Goal: Book appointment/travel/reservation

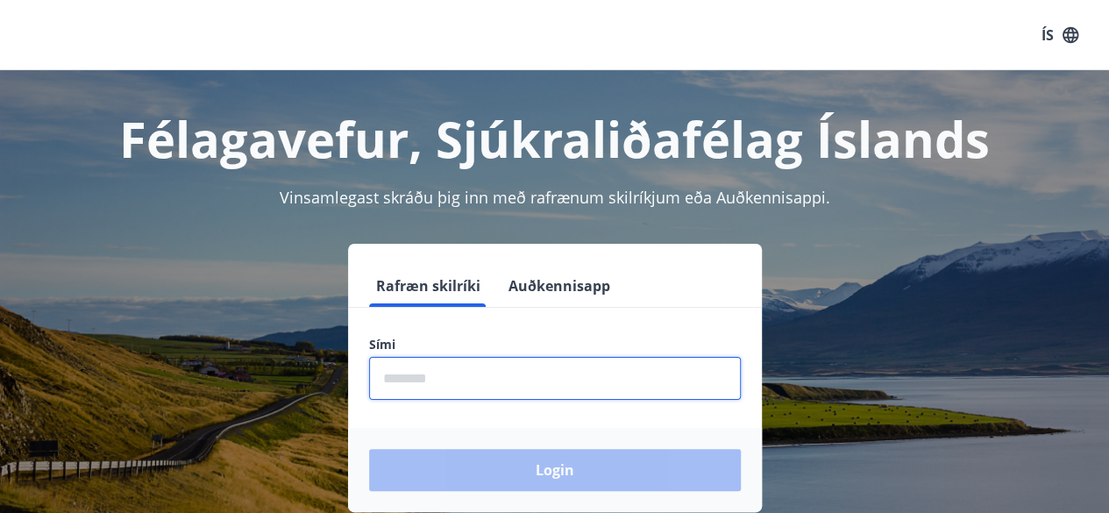
click at [491, 387] on input "phone" at bounding box center [555, 378] width 372 height 43
type input "********"
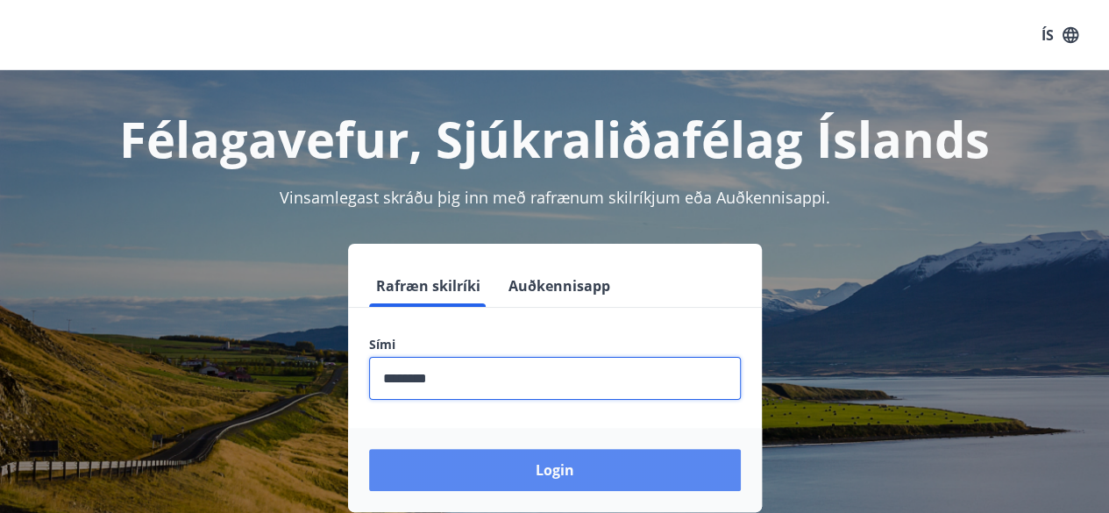
click at [540, 486] on button "Login" at bounding box center [555, 470] width 372 height 42
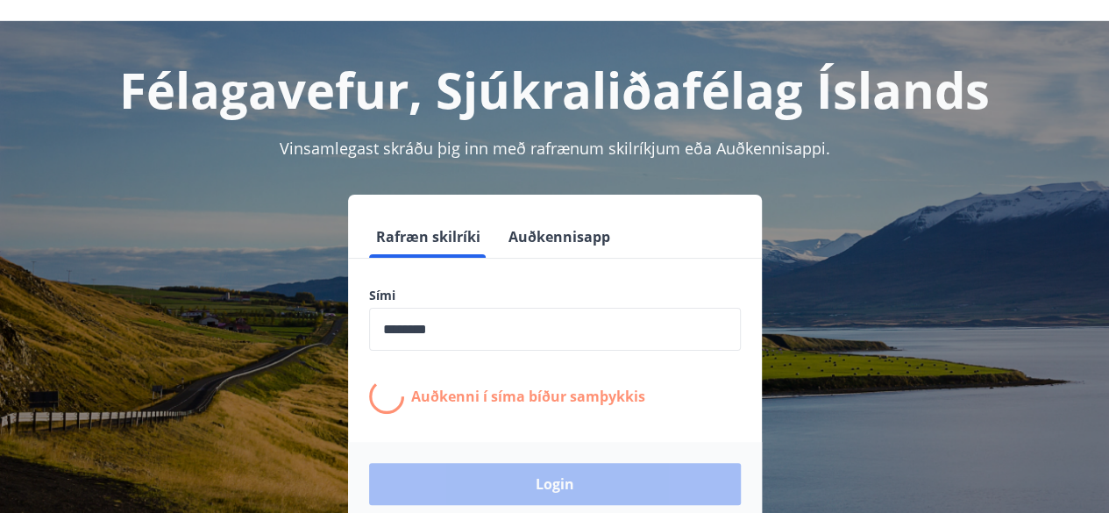
scroll to position [52, 0]
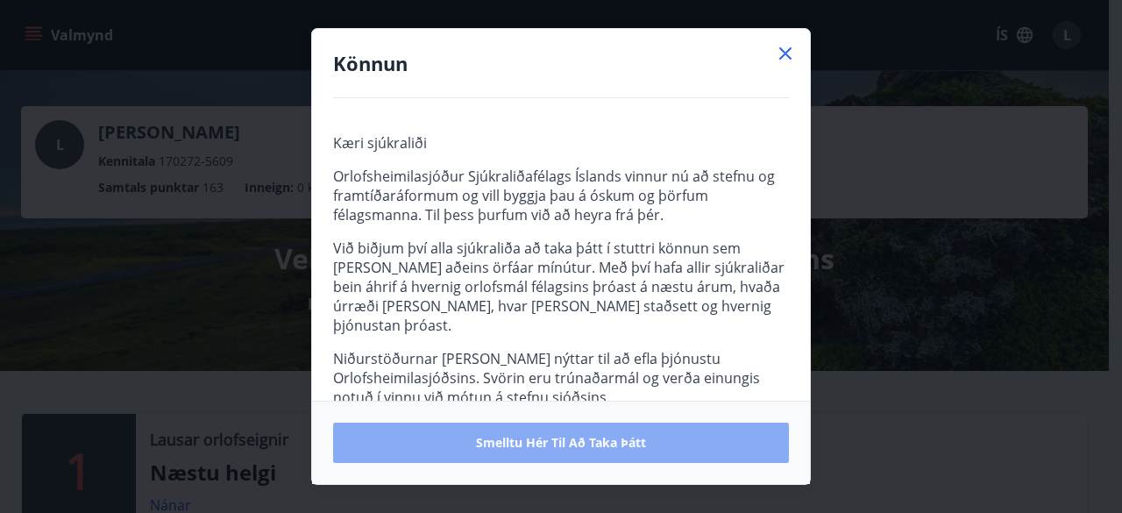
click at [581, 450] on span "Smelltu hér til að taka þátt" at bounding box center [561, 443] width 170 height 18
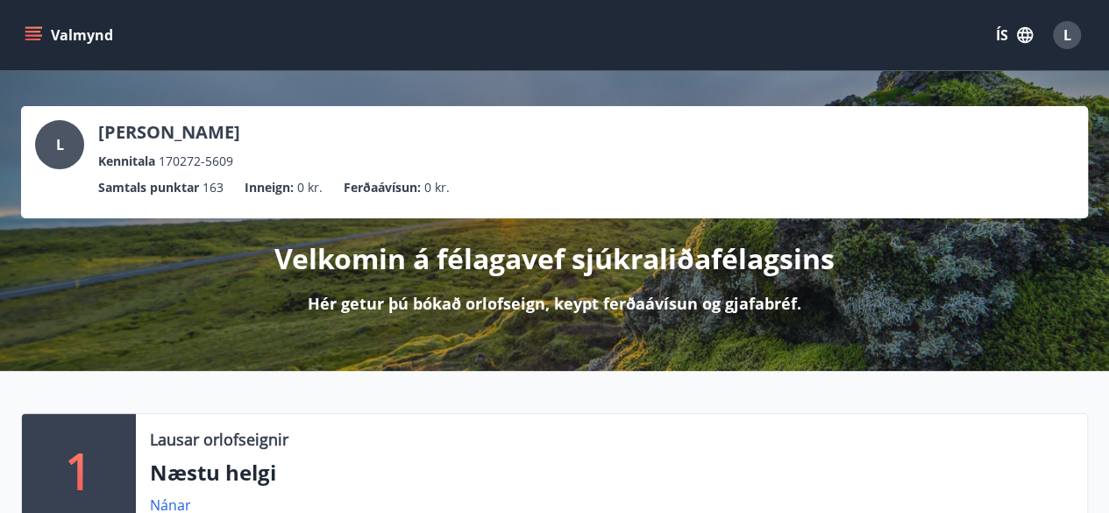
click at [32, 29] on icon "menu" at bounding box center [34, 35] width 18 height 18
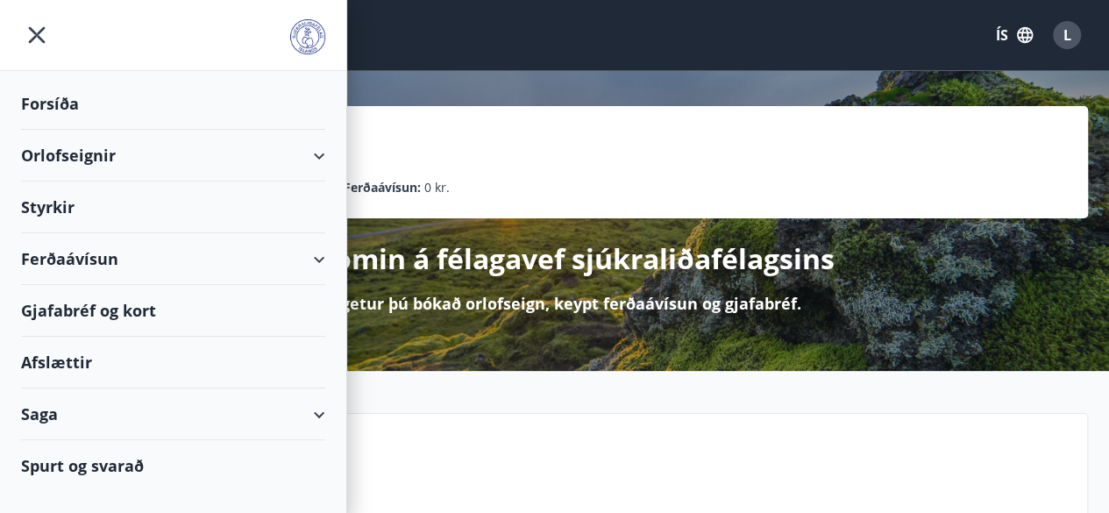
click at [40, 152] on div "Orlofseignir" at bounding box center [173, 156] width 304 height 52
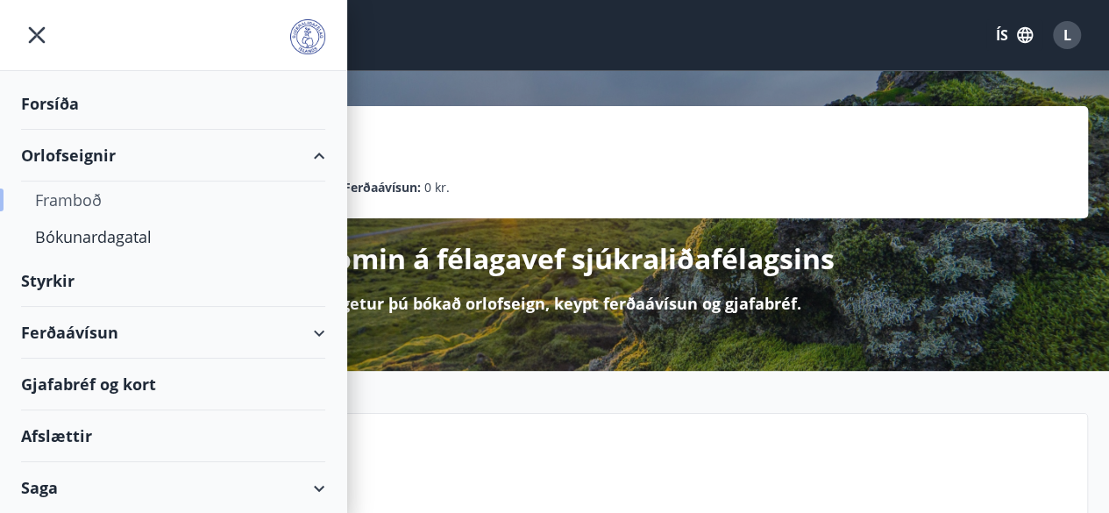
click at [70, 194] on div "Framboð" at bounding box center [173, 199] width 276 height 37
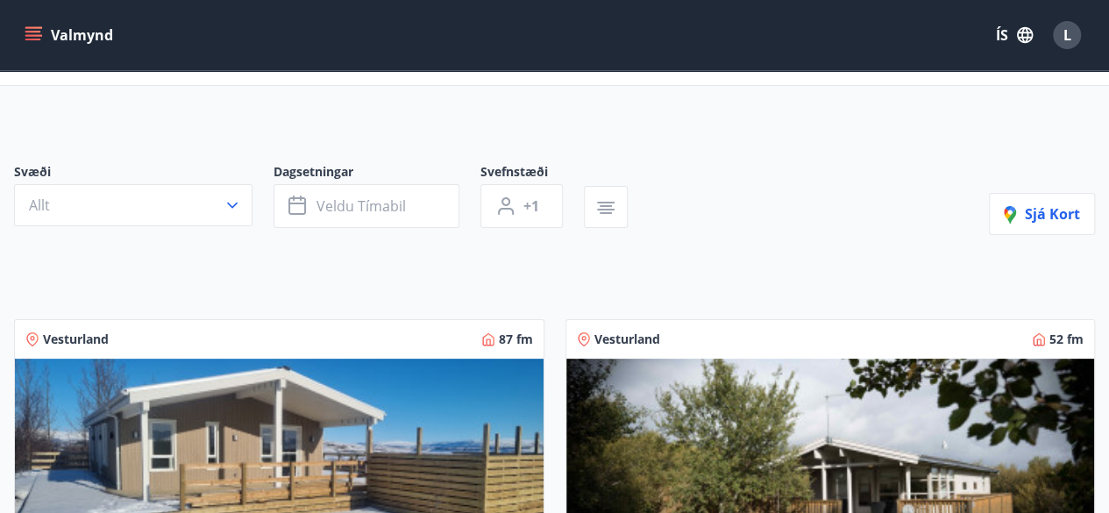
scroll to position [70, 0]
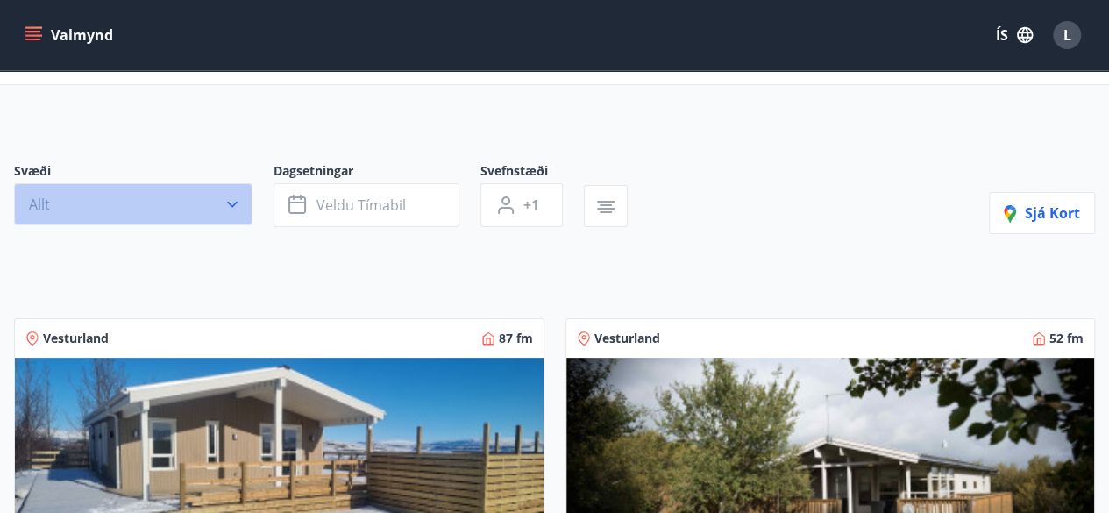
click at [167, 197] on button "Allt" at bounding box center [133, 204] width 238 height 42
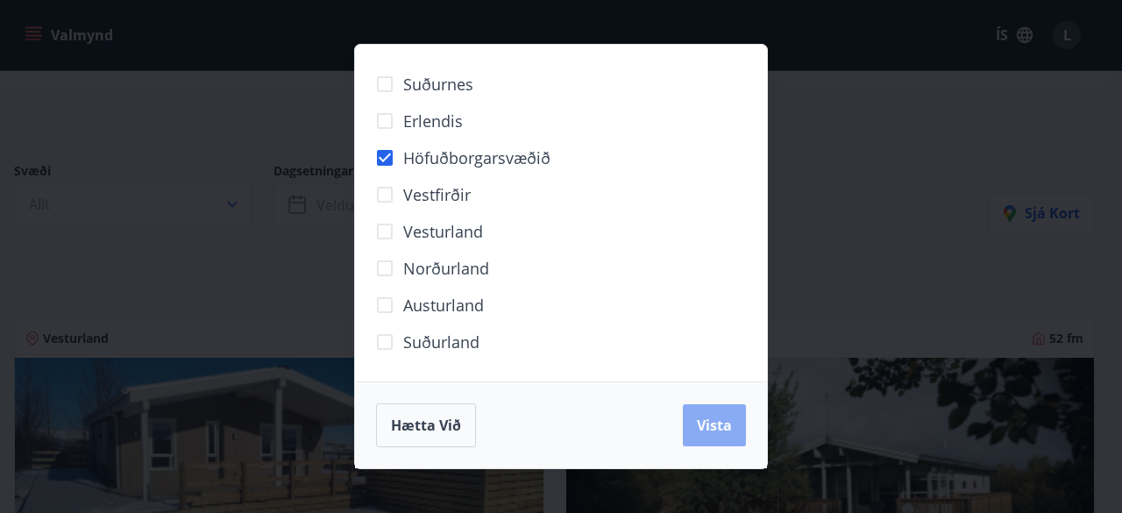
click at [703, 430] on span "Vista" at bounding box center [714, 424] width 35 height 19
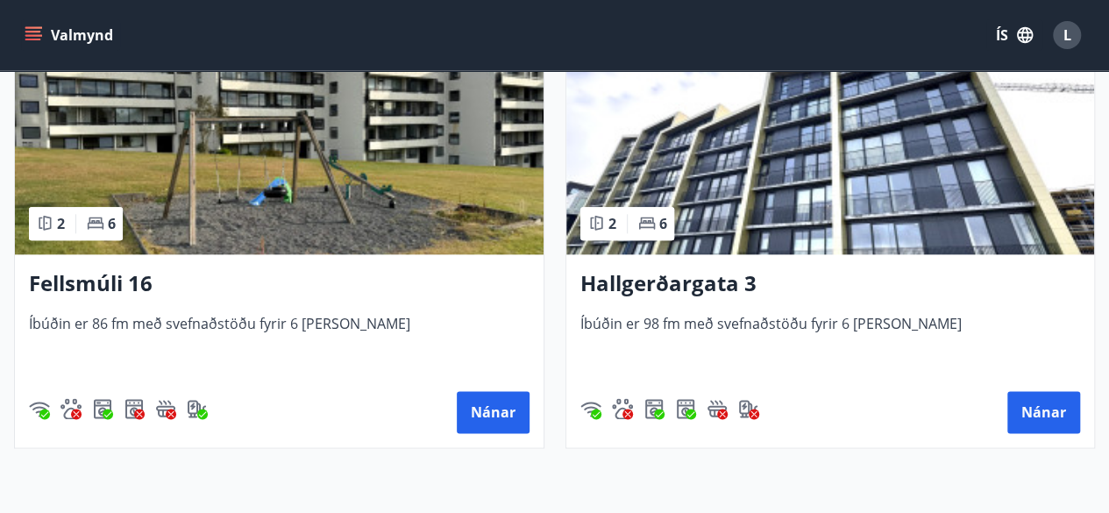
scroll to position [911, 0]
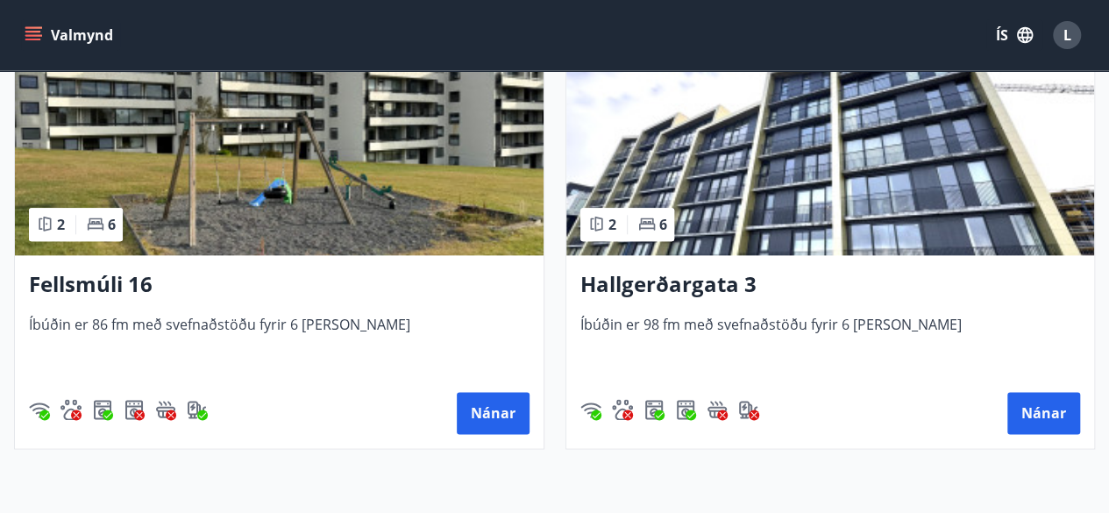
click at [211, 211] on img at bounding box center [279, 144] width 529 height 221
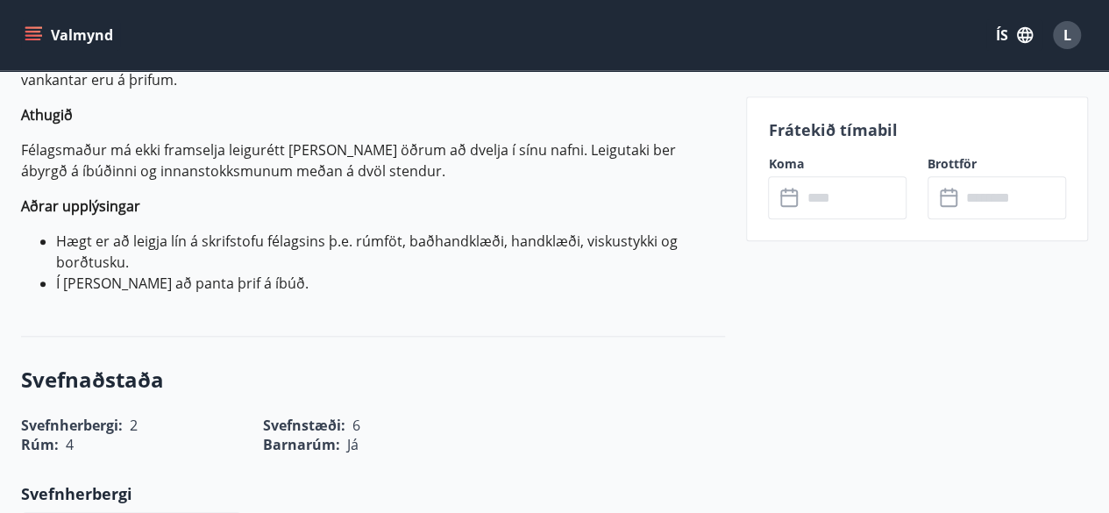
scroll to position [820, 0]
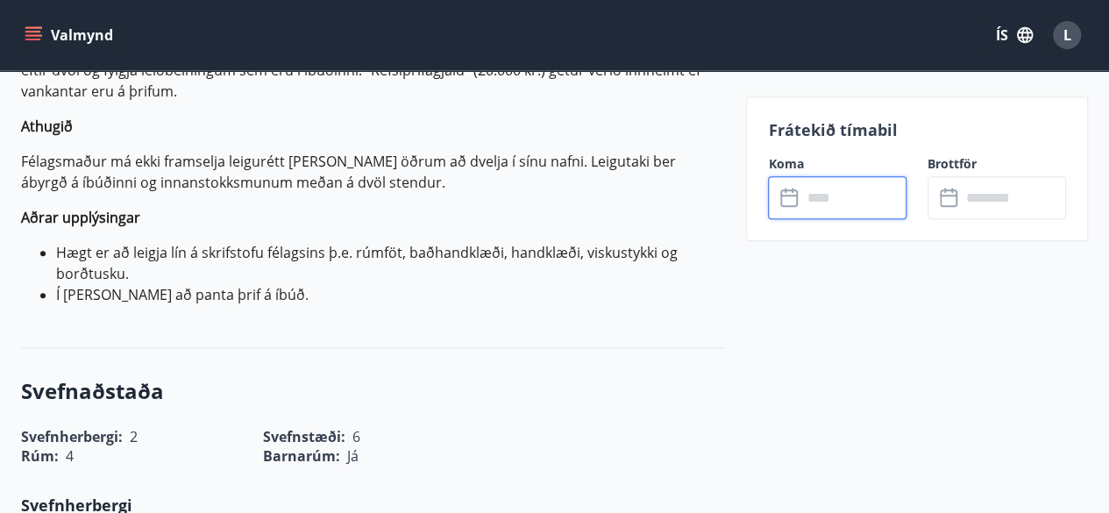
click at [827, 210] on input "text" at bounding box center [853, 197] width 105 height 43
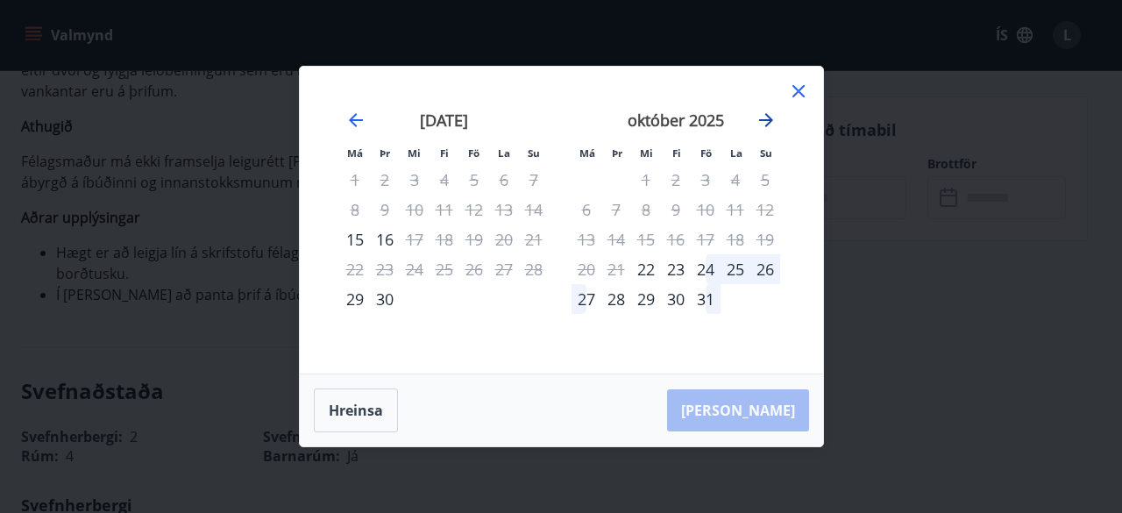
click at [769, 120] on icon "Move forward to switch to the next month." at bounding box center [766, 120] width 14 height 14
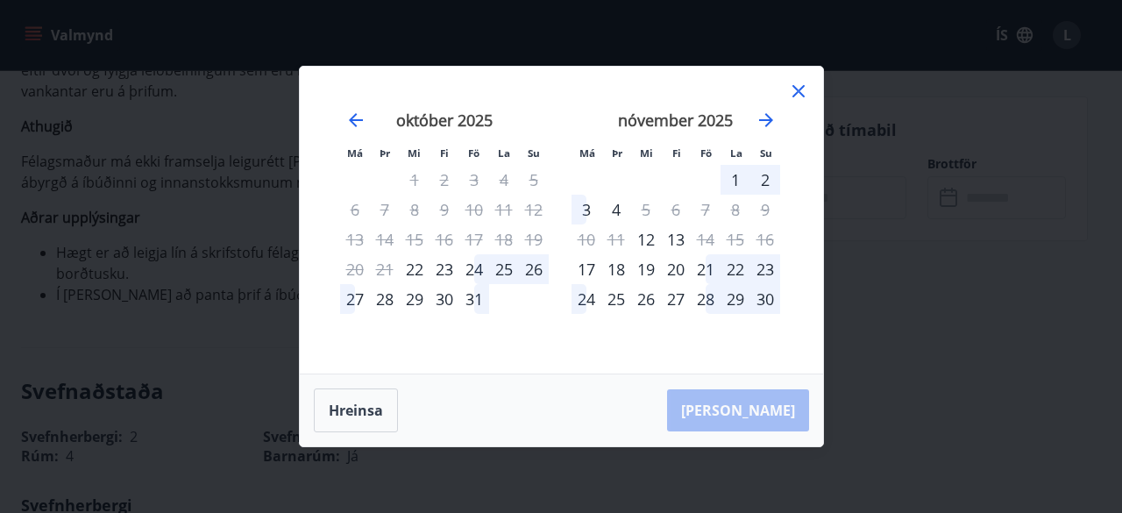
click at [799, 95] on icon at bounding box center [798, 91] width 21 height 21
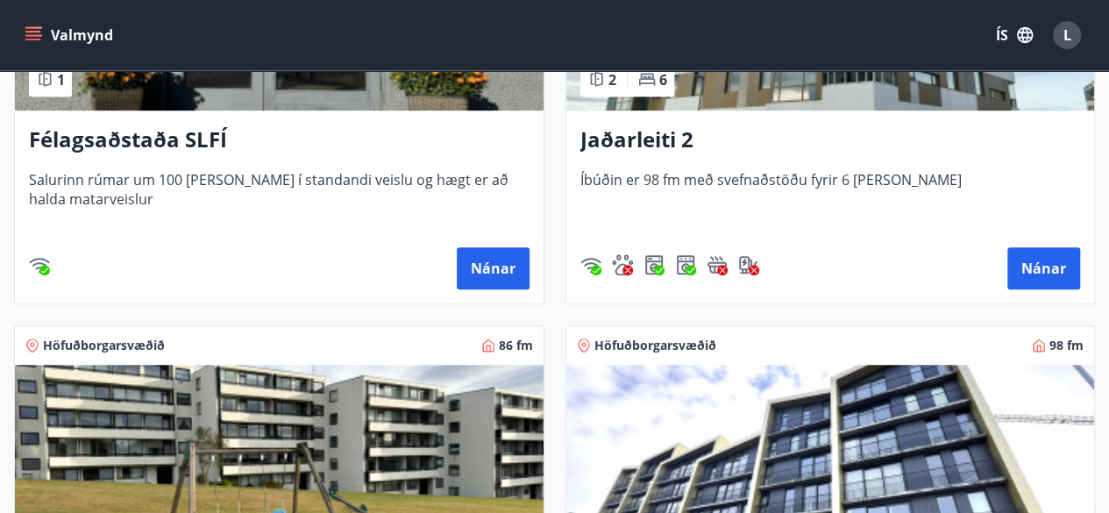
scroll to position [577, 0]
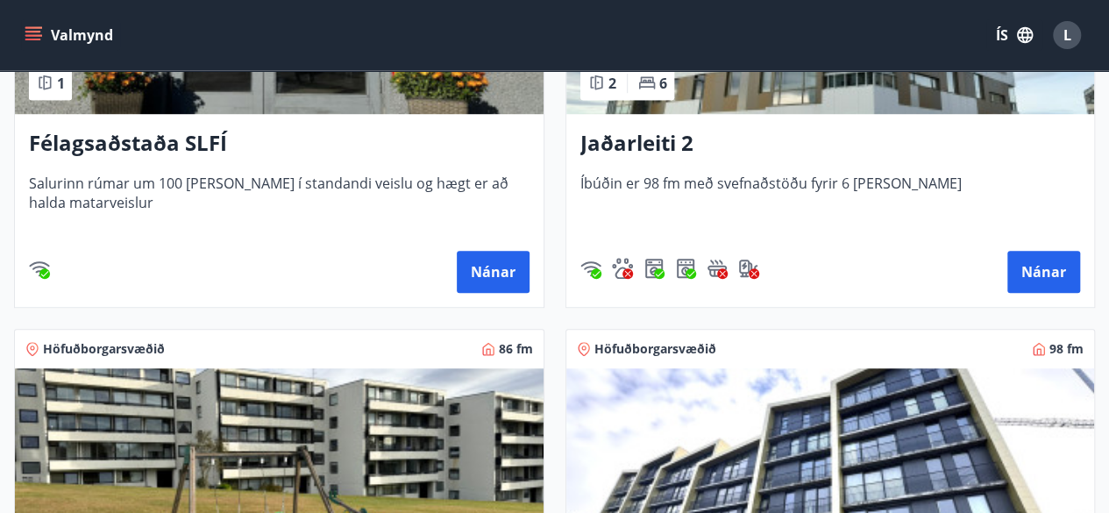
click at [661, 129] on h3 "Jaðarleiti 2" at bounding box center [830, 144] width 500 height 32
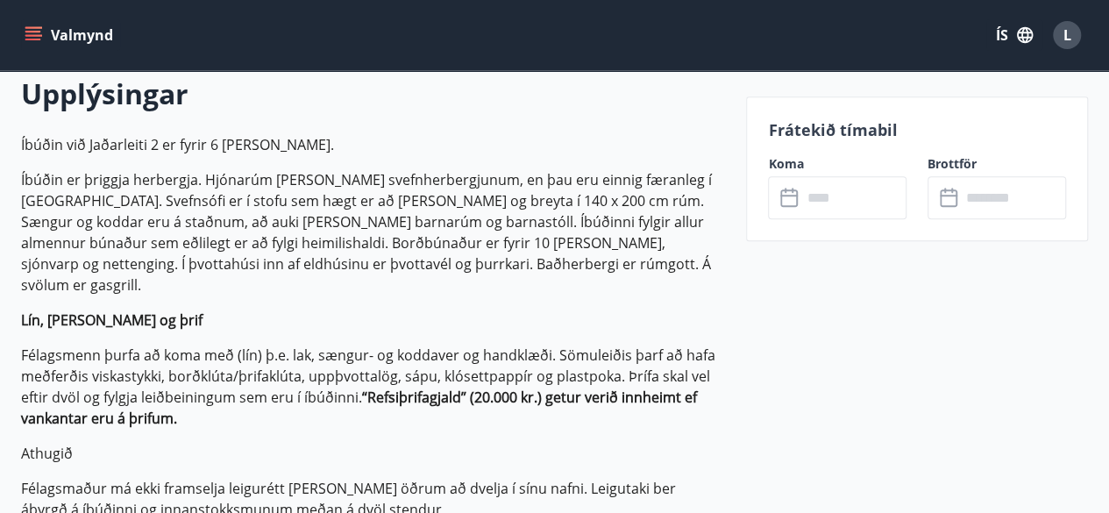
scroll to position [515, 0]
click at [857, 204] on input "text" at bounding box center [853, 197] width 105 height 43
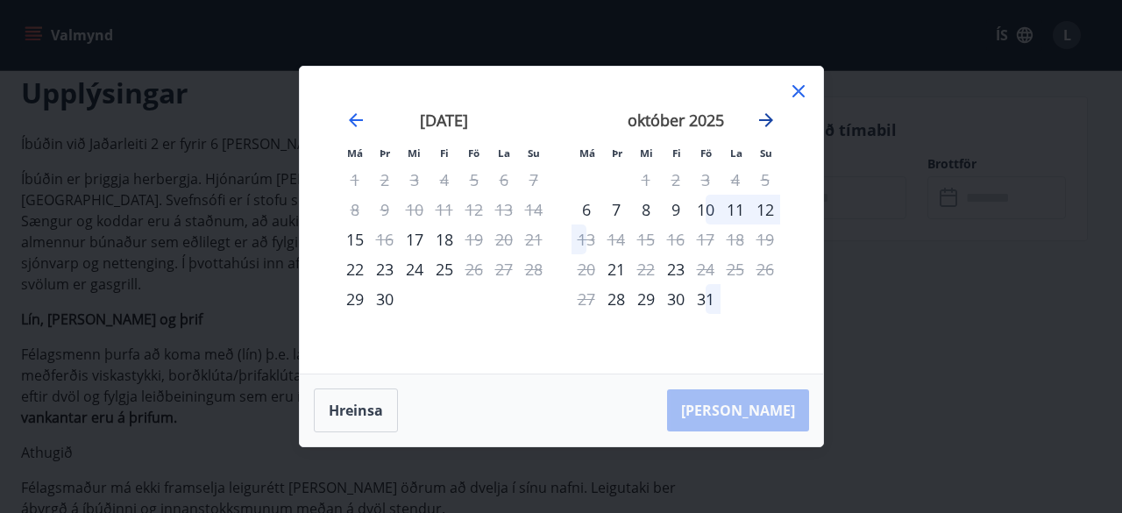
click at [761, 118] on icon "Move forward to switch to the next month." at bounding box center [766, 120] width 21 height 21
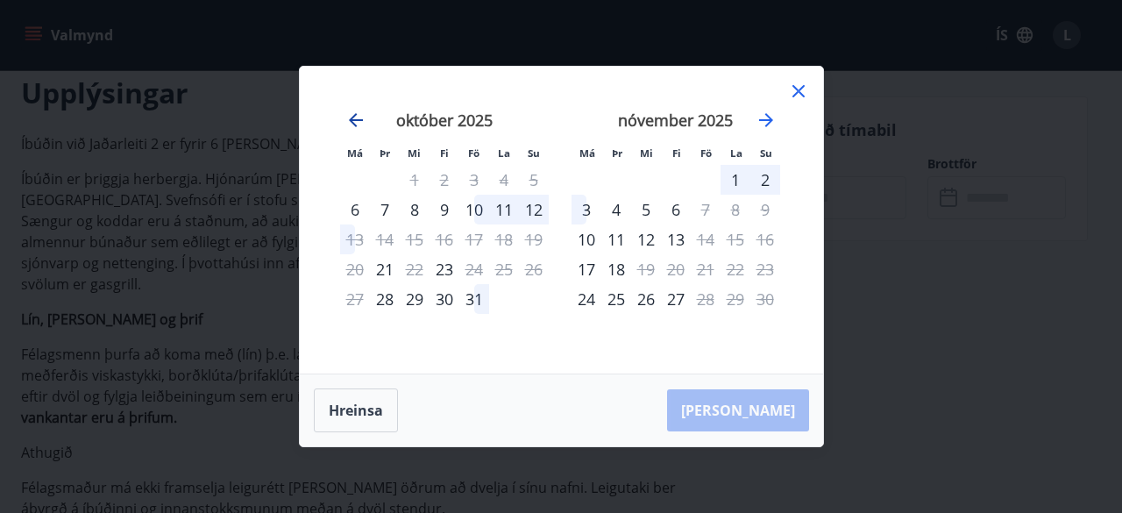
click at [352, 123] on icon "Move backward to switch to the previous month." at bounding box center [356, 120] width 14 height 14
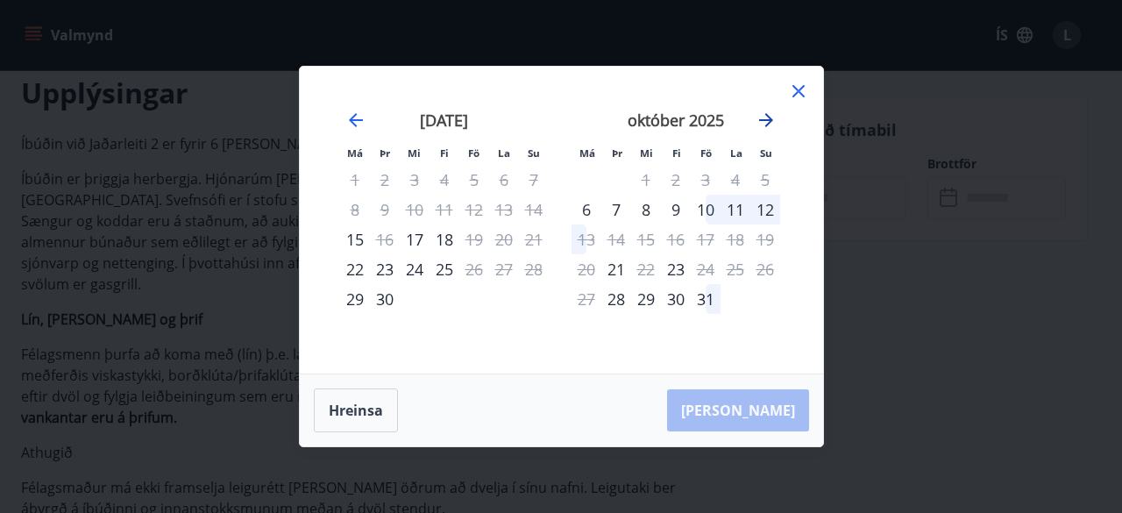
click at [762, 117] on icon "Move forward to switch to the next month." at bounding box center [766, 120] width 21 height 21
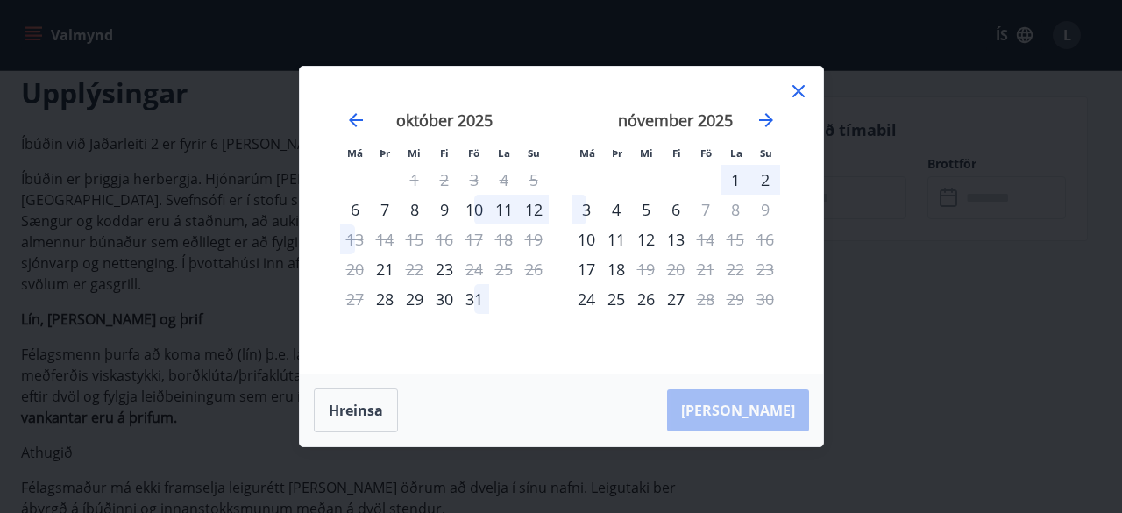
click at [570, 334] on div "[DATE] 1 2 3 4 5 6 7 8 9 10 11 12 13 14 15 16 17 18 19 20 21 22 23 24 25 26 27 …" at bounding box center [675, 231] width 231 height 287
click at [804, 89] on icon at bounding box center [798, 91] width 21 height 21
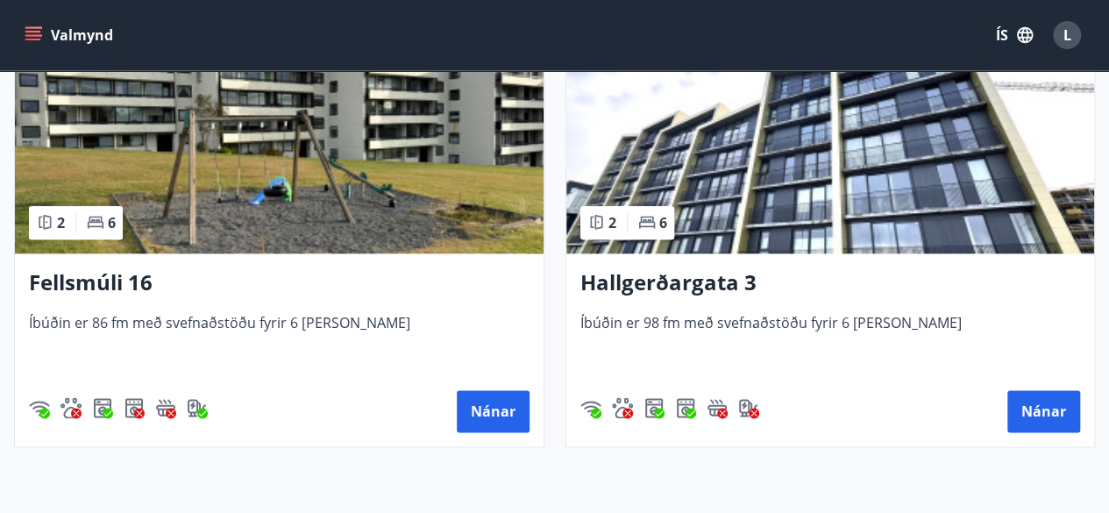
scroll to position [913, 0]
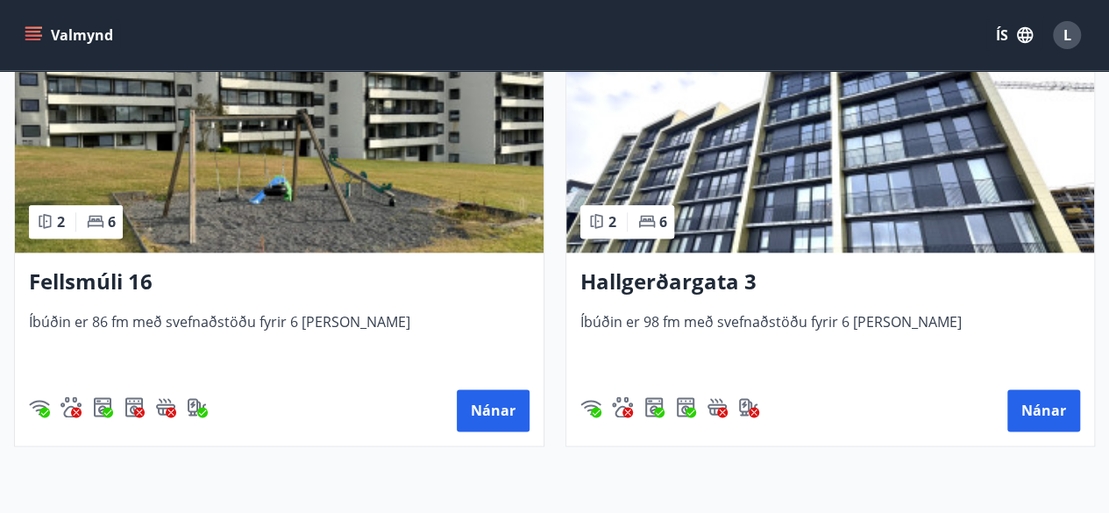
click at [717, 276] on h3 "Hallgerðargata 3" at bounding box center [830, 282] width 500 height 32
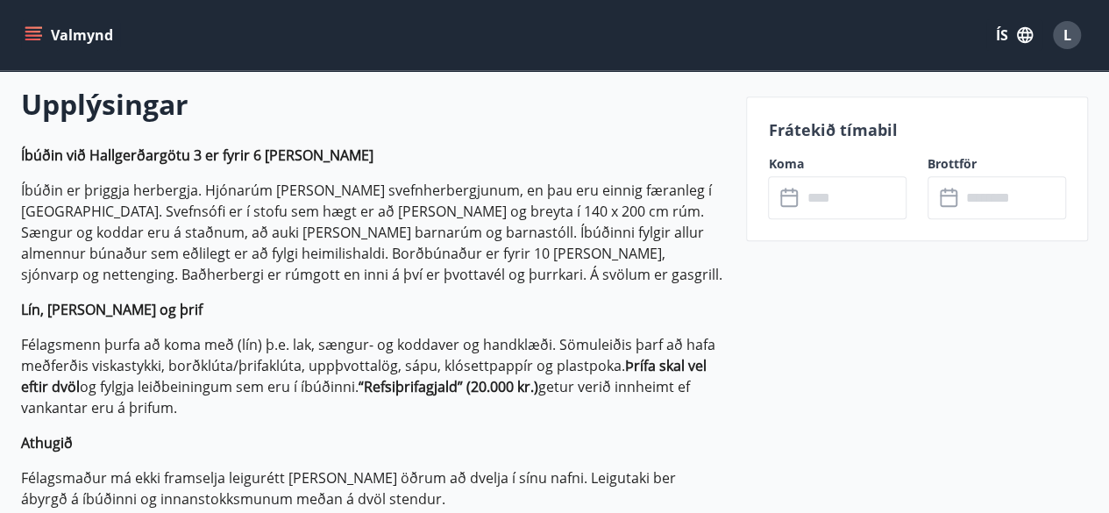
scroll to position [503, 0]
click at [813, 190] on input "text" at bounding box center [853, 197] width 105 height 43
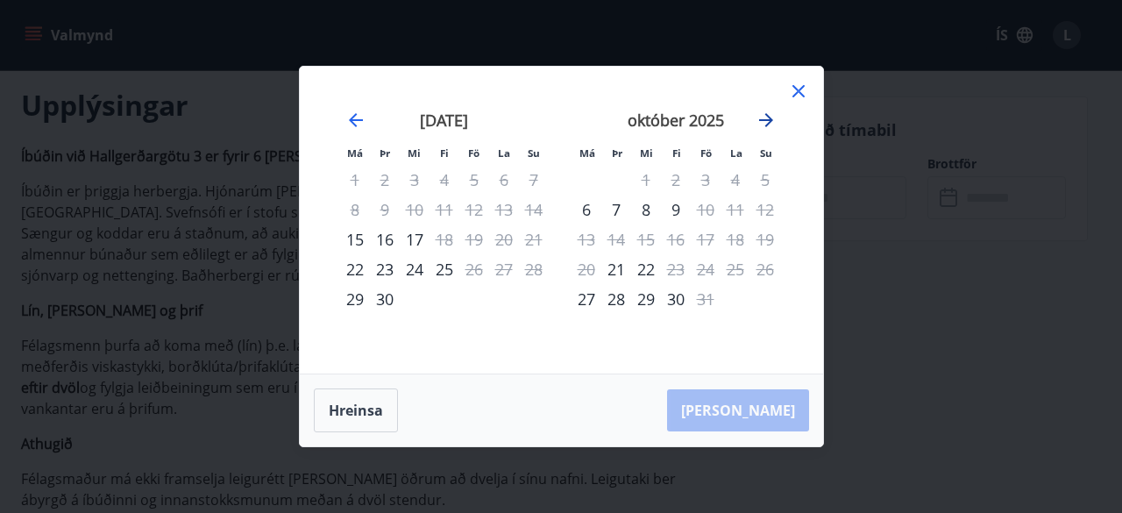
click at [775, 118] on icon "Move forward to switch to the next month." at bounding box center [766, 120] width 21 height 21
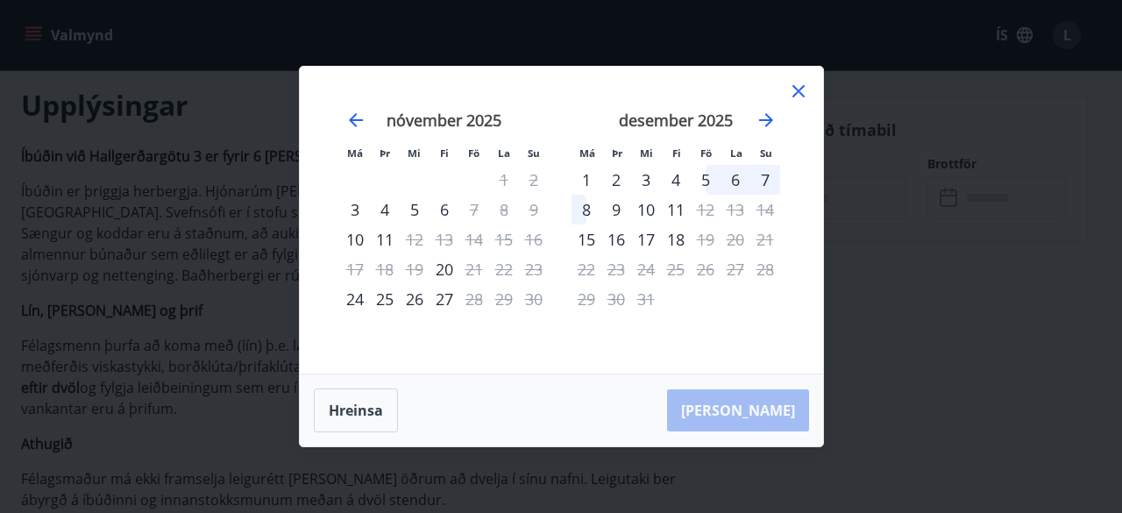
click at [791, 101] on icon at bounding box center [798, 91] width 21 height 21
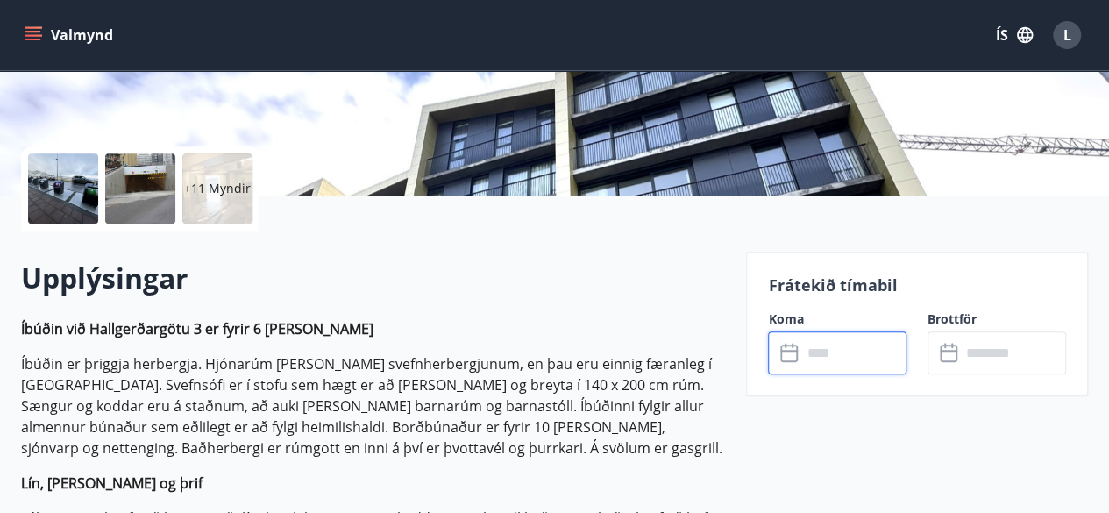
scroll to position [0, 0]
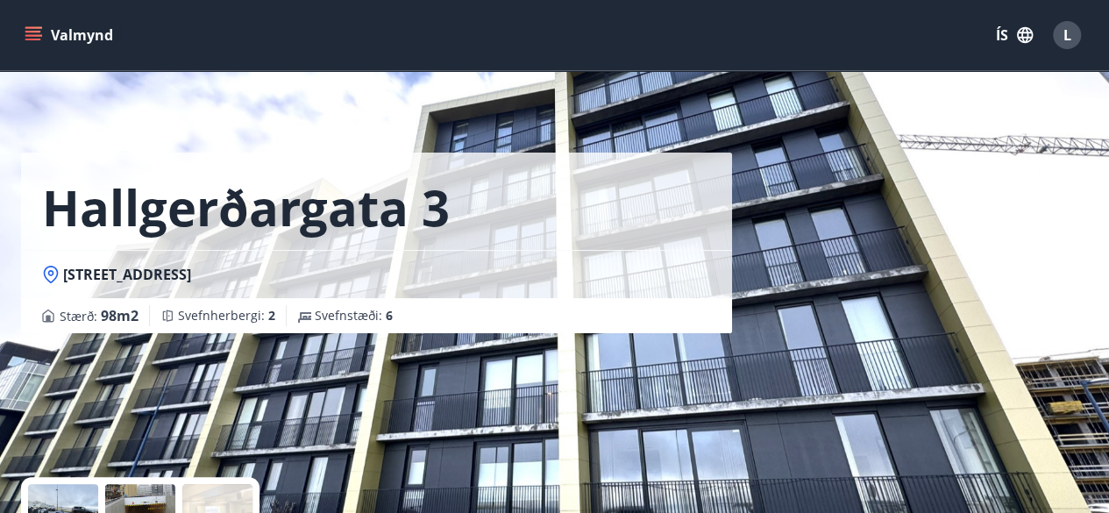
click at [39, 39] on icon "menu" at bounding box center [33, 40] width 16 height 2
click at [529, 223] on div "Hallgerðargata 3" at bounding box center [376, 201] width 711 height 97
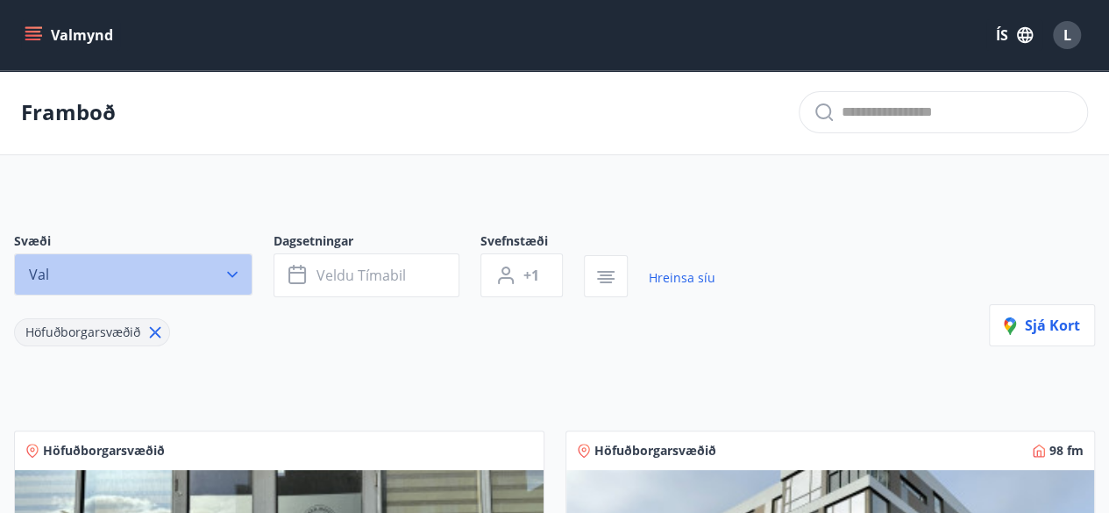
click at [204, 284] on button "Val" at bounding box center [133, 274] width 238 height 42
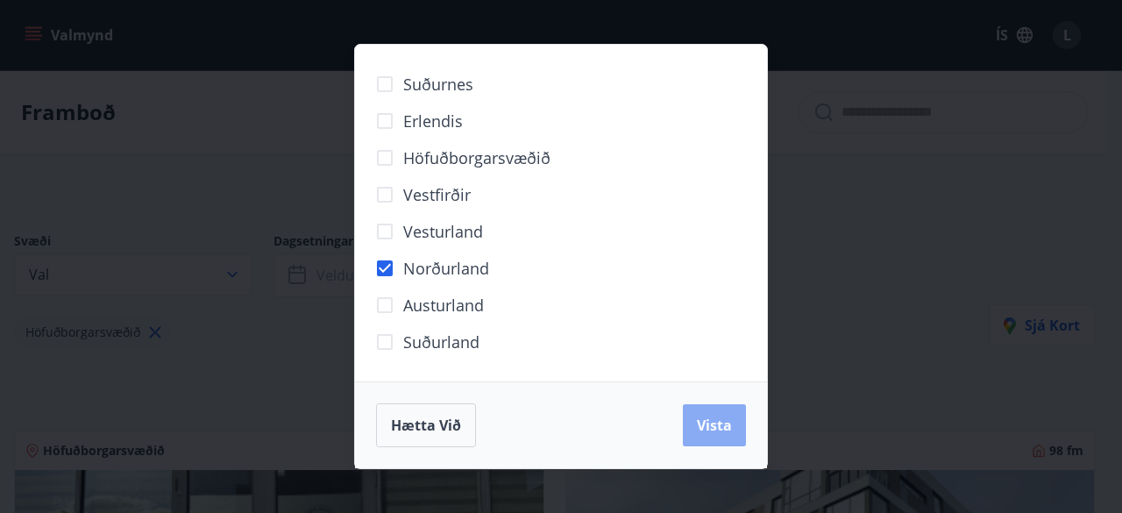
click at [709, 430] on span "Vista" at bounding box center [714, 424] width 35 height 19
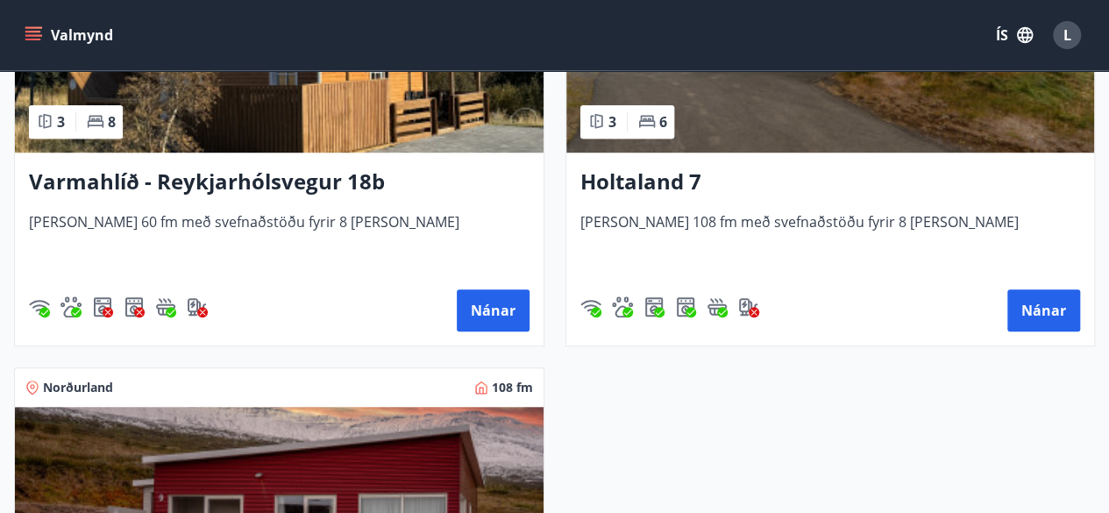
scroll to position [528, 0]
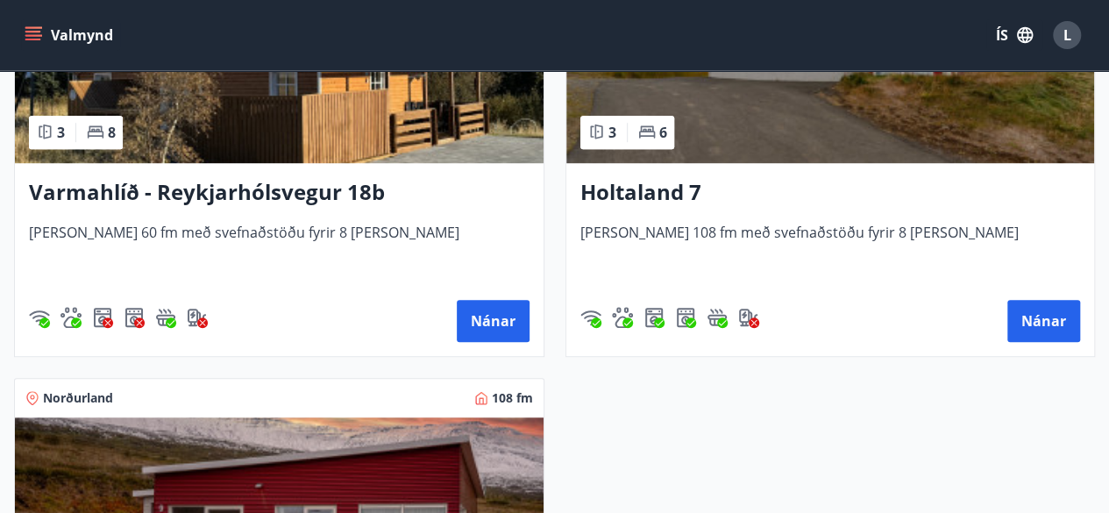
click at [651, 195] on h3 "Holtaland 7" at bounding box center [830, 193] width 500 height 32
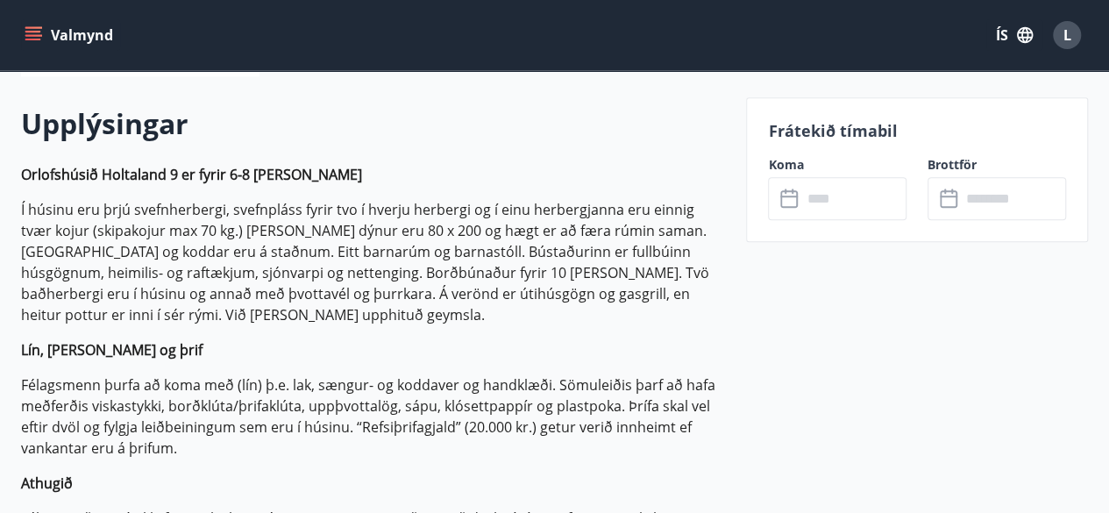
scroll to position [486, 0]
click at [830, 193] on input "text" at bounding box center [853, 197] width 105 height 43
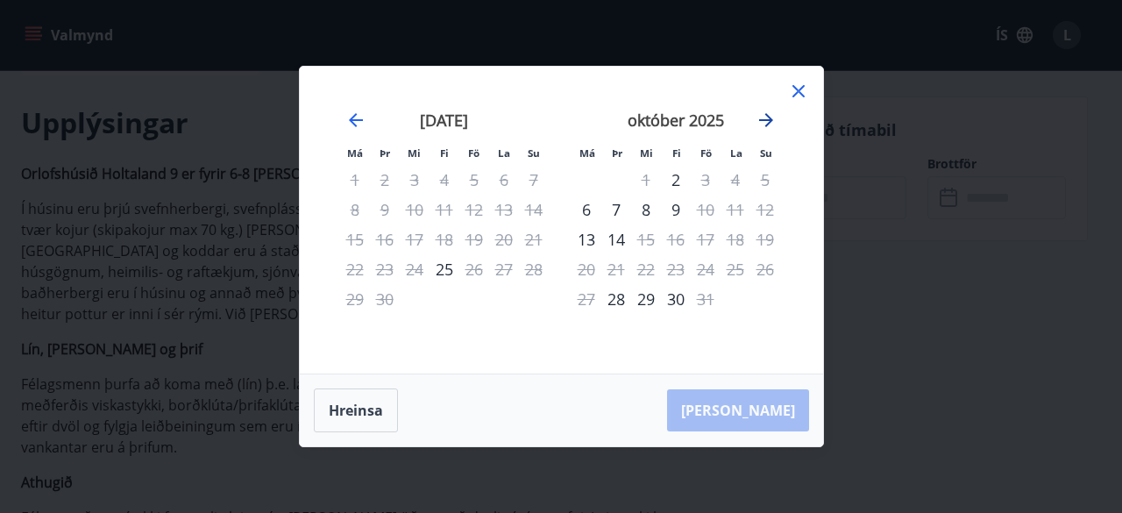
click at [766, 123] on icon "Move forward to switch to the next month." at bounding box center [766, 120] width 21 height 21
click at [801, 96] on icon at bounding box center [798, 91] width 12 height 12
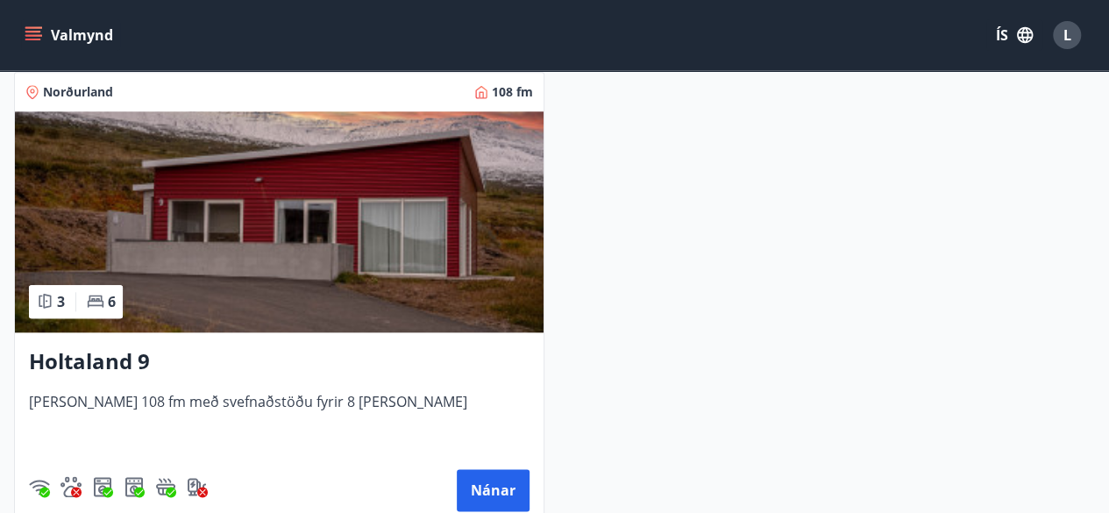
click at [327, 253] on img at bounding box center [279, 221] width 529 height 221
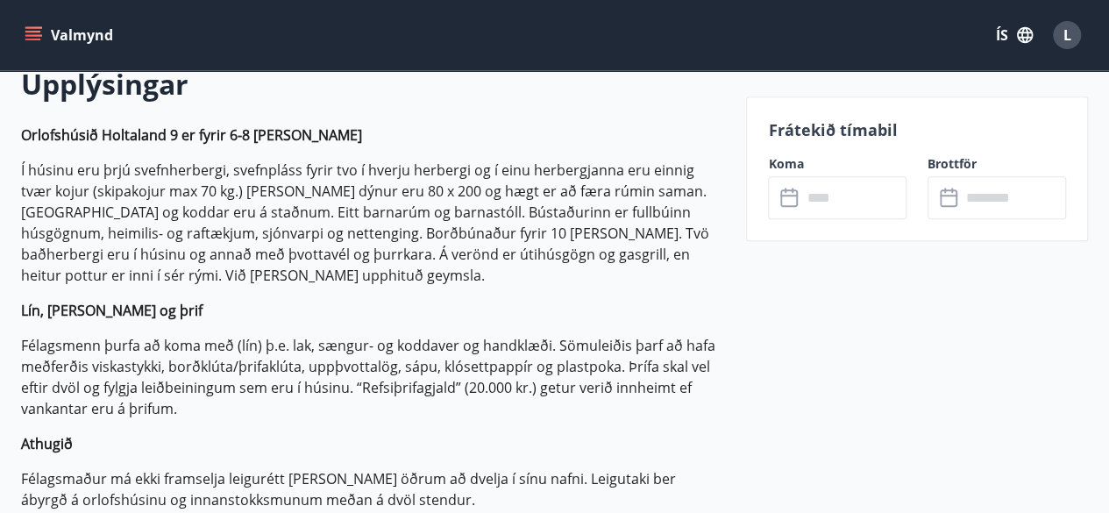
scroll to position [523, 0]
click at [827, 187] on input "text" at bounding box center [853, 197] width 105 height 43
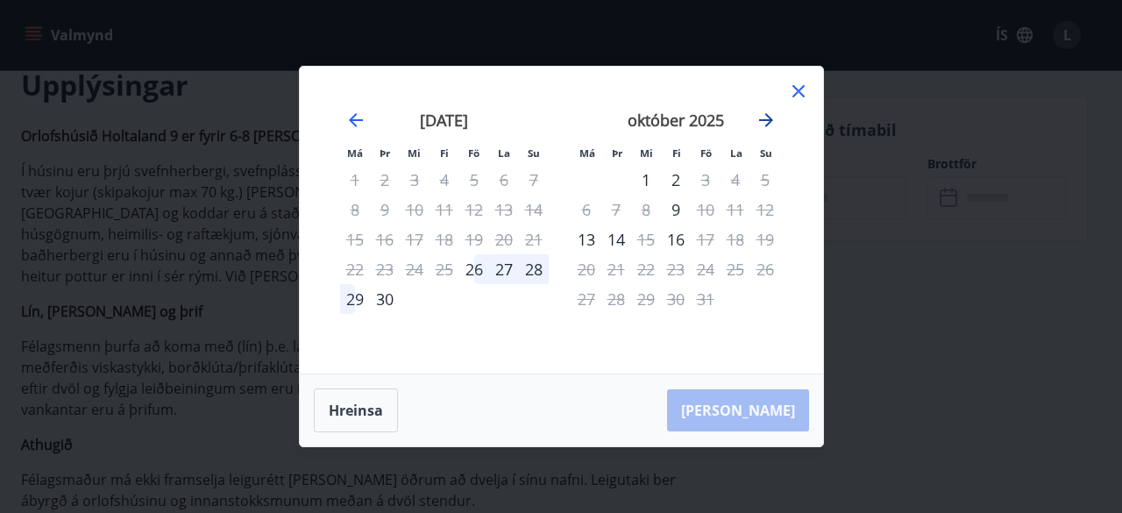
click at [768, 120] on icon "Move forward to switch to the next month." at bounding box center [766, 120] width 14 height 14
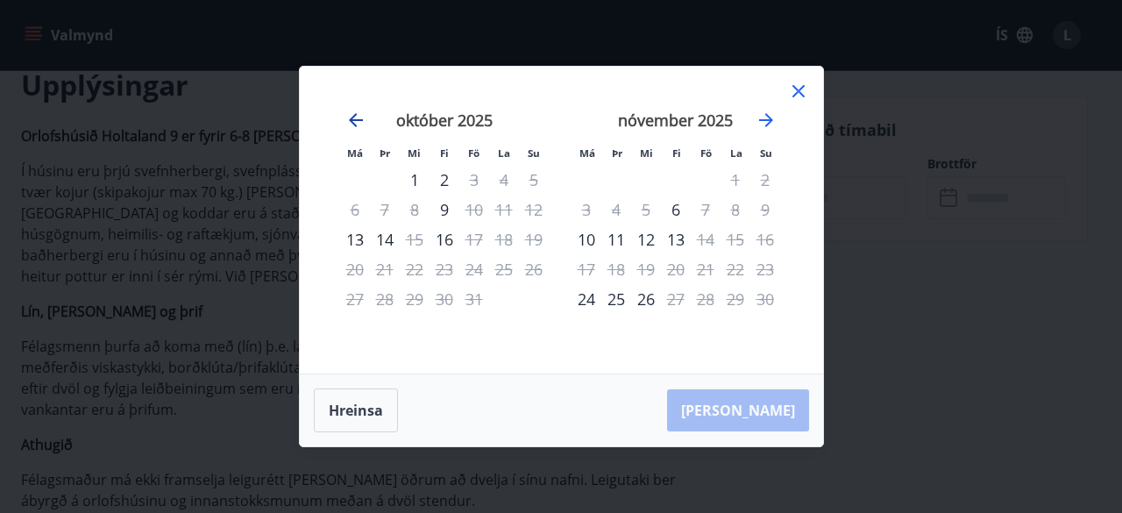
click at [357, 114] on icon "Move backward to switch to the previous month." at bounding box center [355, 120] width 21 height 21
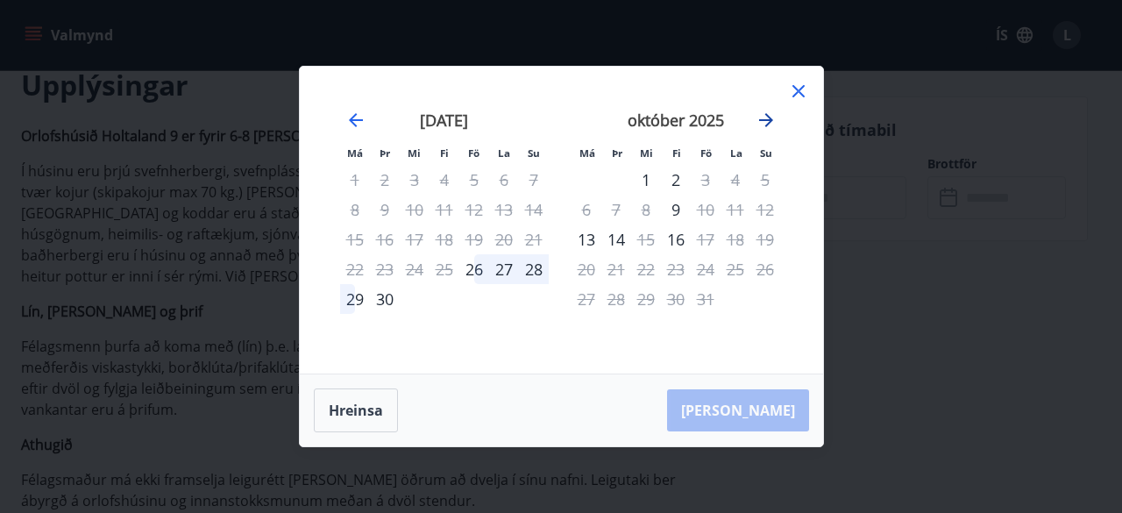
click at [767, 124] on icon "Move forward to switch to the next month." at bounding box center [766, 120] width 14 height 14
click at [767, 119] on icon "Move forward to switch to the next month." at bounding box center [766, 120] width 21 height 21
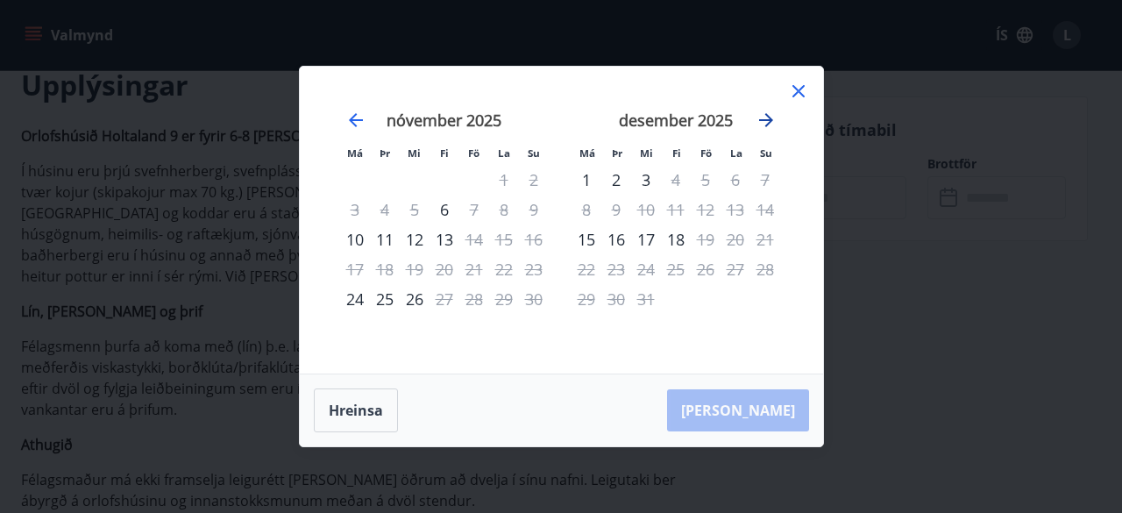
click at [763, 124] on icon "Move forward to switch to the next month." at bounding box center [766, 120] width 21 height 21
click at [808, 90] on icon at bounding box center [798, 91] width 21 height 21
